Goal: Register for event/course

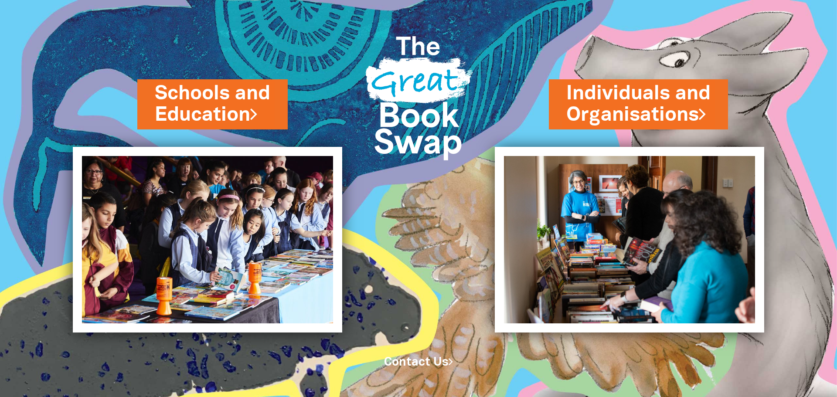
click at [351, 169] on div at bounding box center [418, 94] width 139 height 168
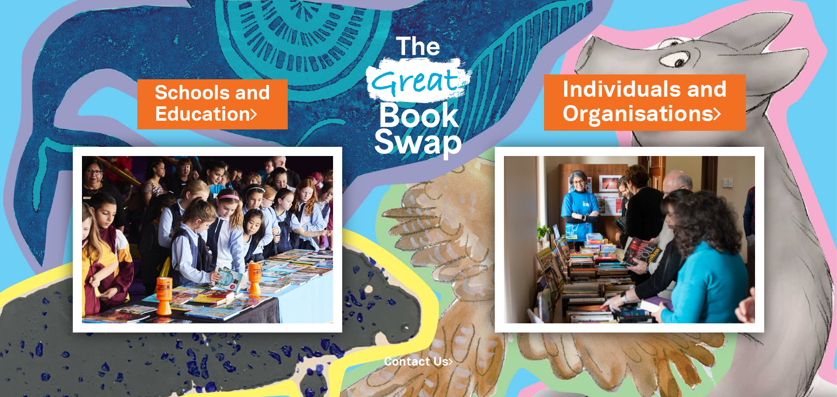
click at [613, 103] on link "Individuals and Organisations" at bounding box center [644, 102] width 165 height 55
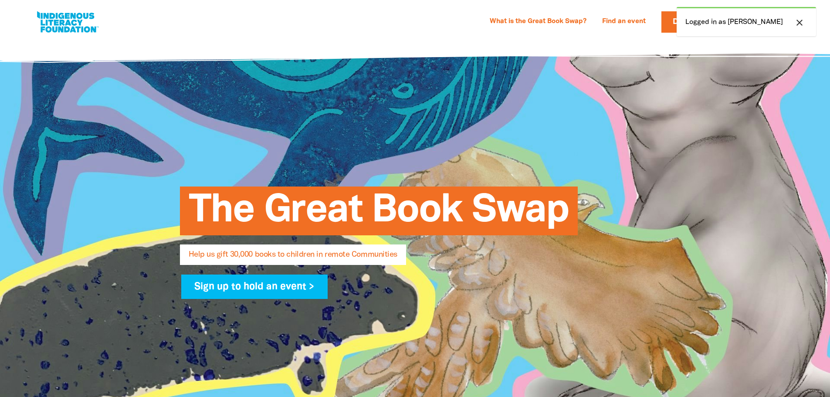
select select "AU"
click at [799, 23] on icon "close" at bounding box center [800, 22] width 10 height 10
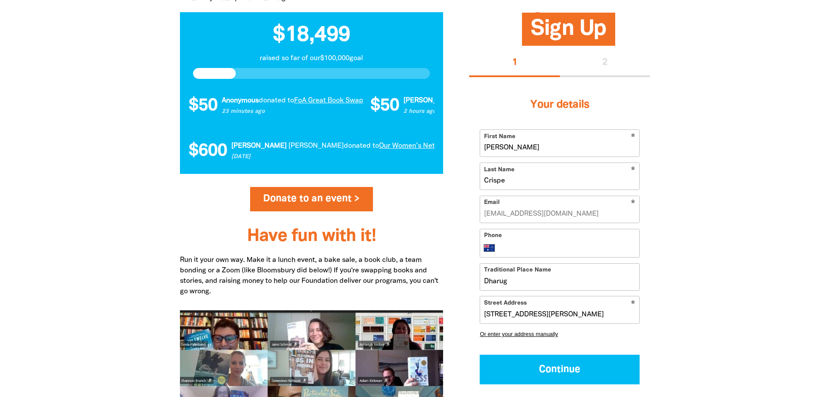
scroll to position [915, 0]
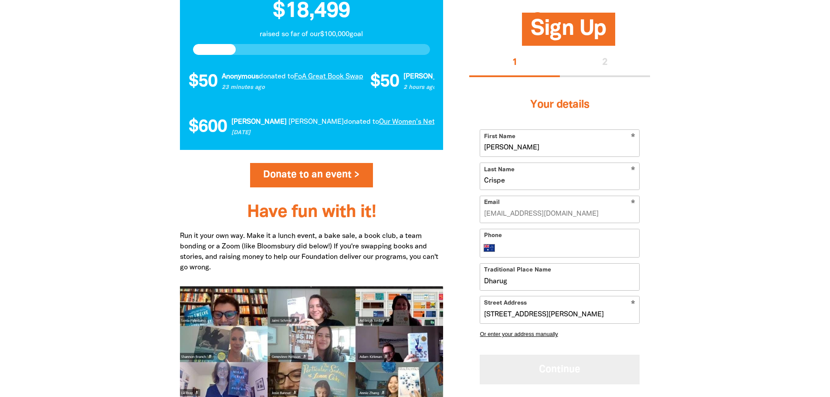
click at [543, 366] on button "Continue" at bounding box center [560, 369] width 160 height 29
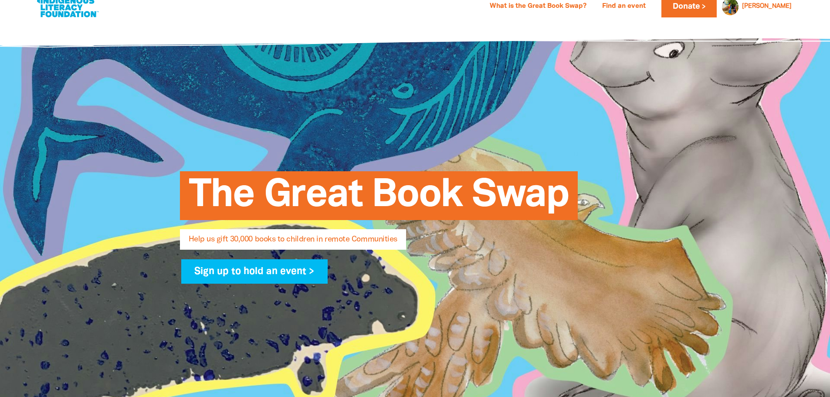
scroll to position [0, 0]
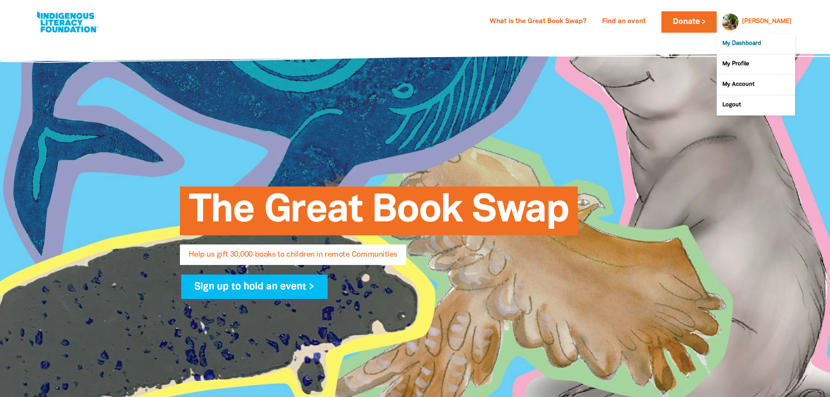
click at [751, 40] on link "My Dashboard" at bounding box center [756, 44] width 78 height 20
